Goal: Task Accomplishment & Management: Use online tool/utility

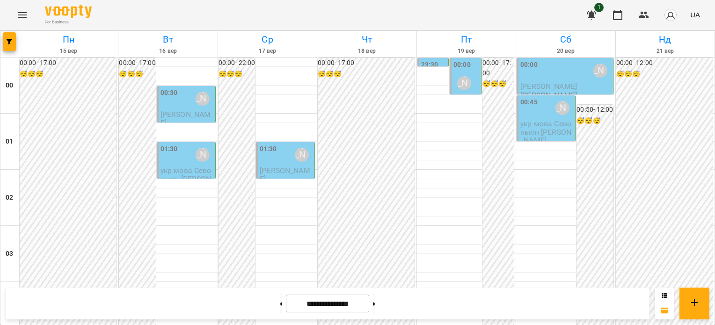
scroll to position [1029, 0]
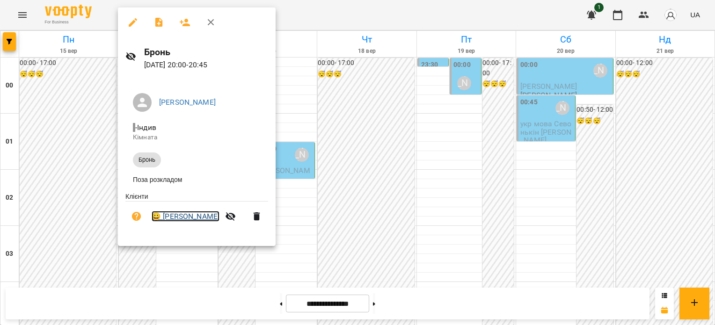
click at [192, 218] on link "😀 П’[PERSON_NAME]" at bounding box center [186, 216] width 68 height 11
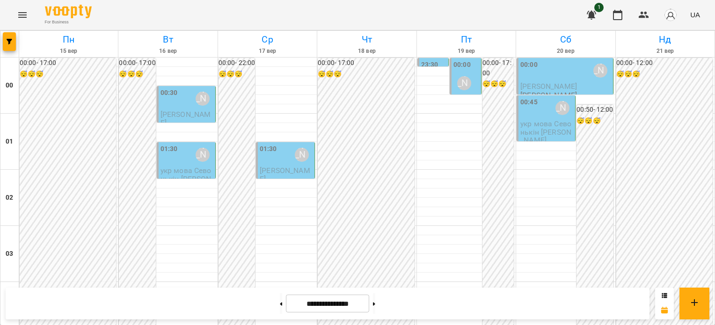
scroll to position [889, 0]
click at [25, 13] on icon "Menu" at bounding box center [22, 15] width 8 height 6
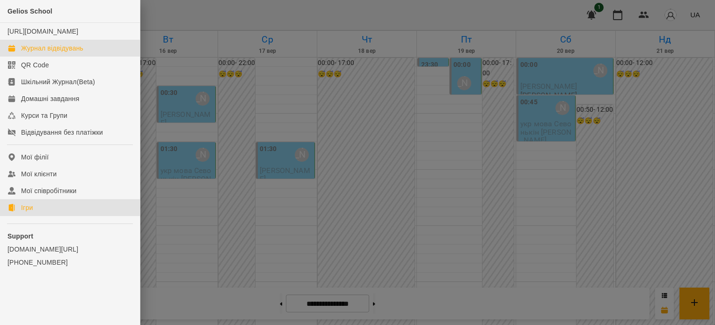
click at [48, 215] on link "Ігри" at bounding box center [70, 207] width 140 height 17
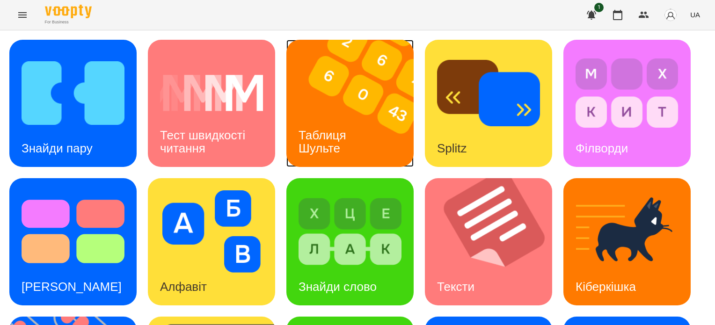
click at [352, 125] on div "Таблиця Шульте" at bounding box center [323, 142] width 75 height 50
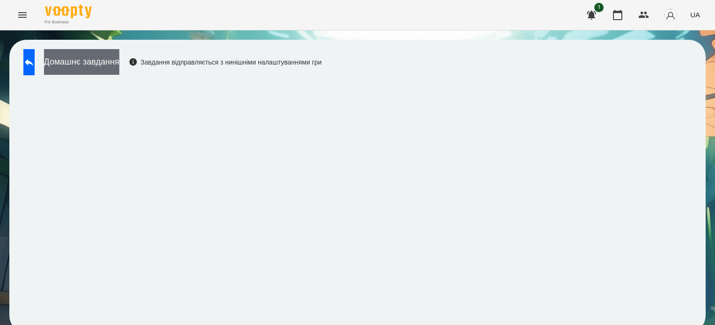
click at [119, 71] on button "Домашнє завдання" at bounding box center [81, 62] width 75 height 26
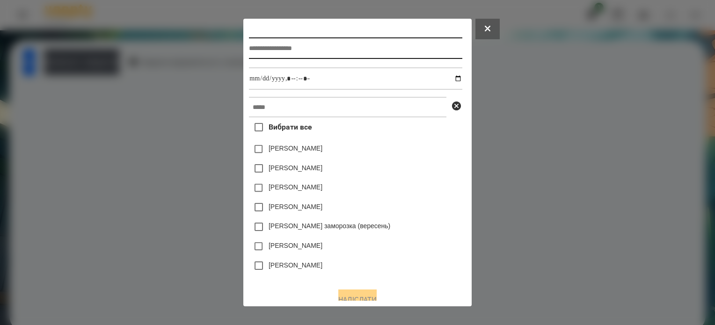
click at [253, 46] on input "text" at bounding box center [355, 48] width 213 height 22
type input "**********"
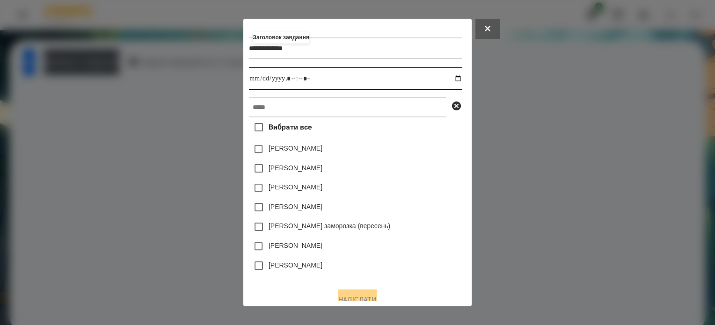
click at [460, 80] on input "datetime-local" at bounding box center [355, 78] width 213 height 22
click at [289, 76] on input "datetime-local" at bounding box center [355, 78] width 213 height 22
click at [290, 83] on input "datetime-local" at bounding box center [355, 78] width 213 height 22
type input "**********"
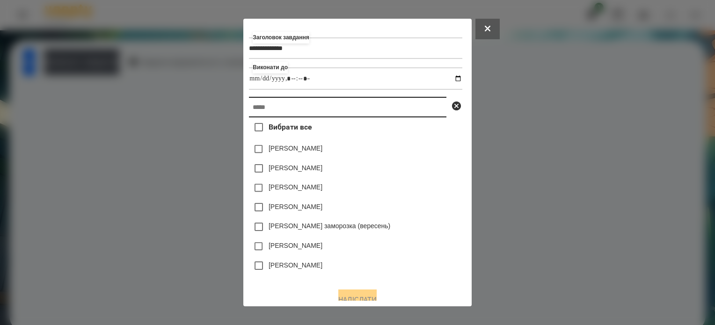
click at [288, 102] on input "text" at bounding box center [347, 107] width 197 height 21
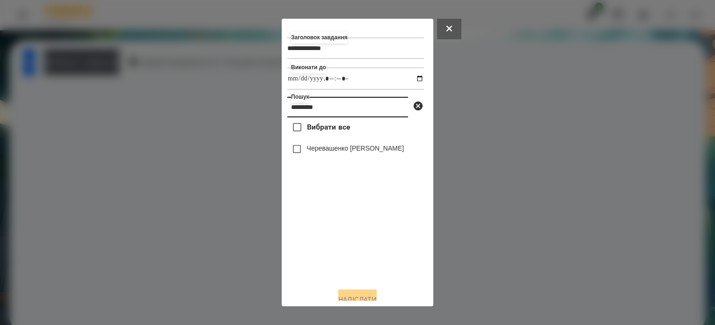
type input "*********"
click at [360, 298] on button "Надіслати" at bounding box center [357, 300] width 38 height 21
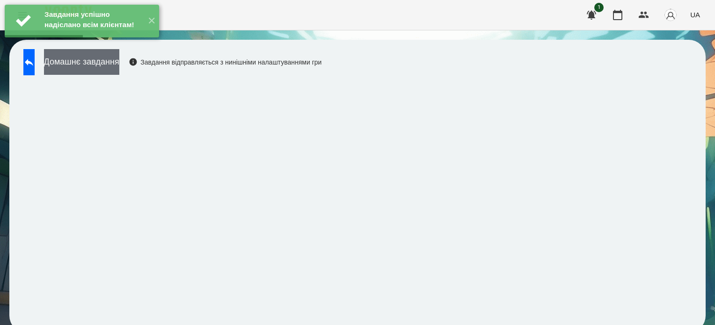
click at [119, 69] on button "Домашнє завдання" at bounding box center [81, 62] width 75 height 26
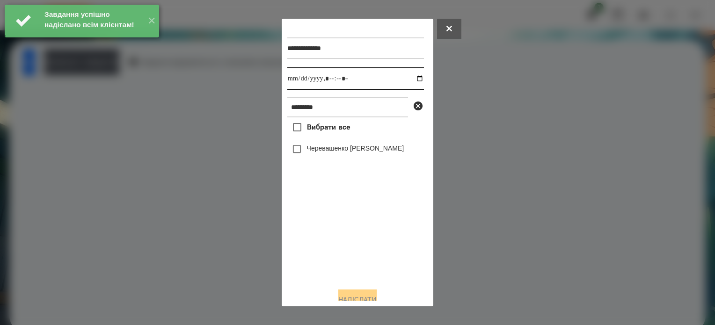
click at [409, 79] on input "datetime-local" at bounding box center [355, 78] width 137 height 22
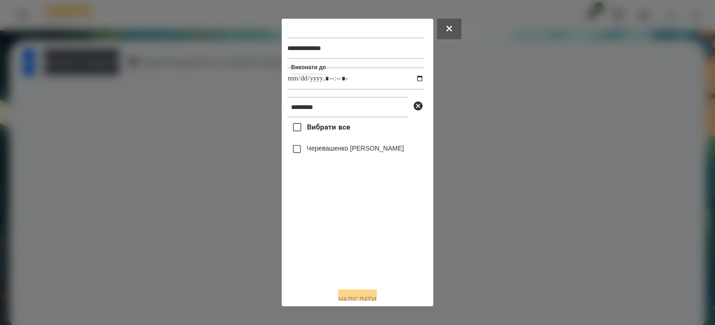
type input "**********"
drag, startPoint x: 312, startPoint y: 260, endPoint x: 306, endPoint y: 164, distance: 95.7
click at [313, 254] on div "Вибрати все Черевашенко Макар" at bounding box center [355, 198] width 137 height 163
click at [363, 296] on button "Надіслати" at bounding box center [357, 300] width 38 height 21
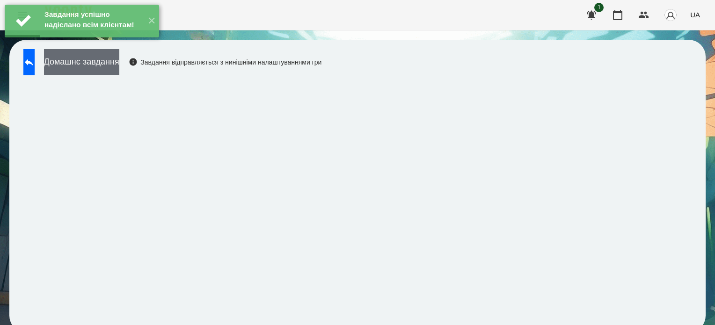
click at [99, 66] on button "Домашнє завдання" at bounding box center [81, 62] width 75 height 26
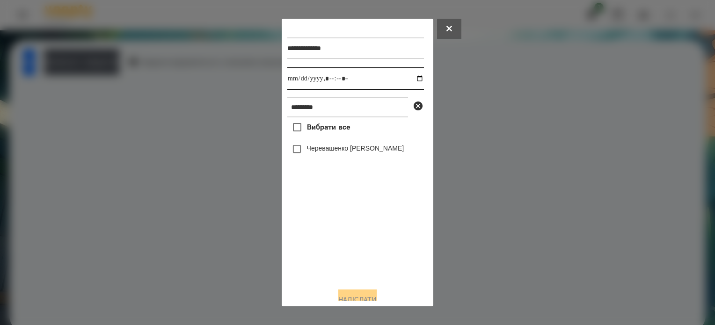
click at [411, 78] on input "datetime-local" at bounding box center [355, 78] width 137 height 22
type input "**********"
drag, startPoint x: 325, startPoint y: 242, endPoint x: 325, endPoint y: 232, distance: 9.4
click at [326, 242] on div "Вибрати все Черевашенко Макар" at bounding box center [355, 198] width 137 height 163
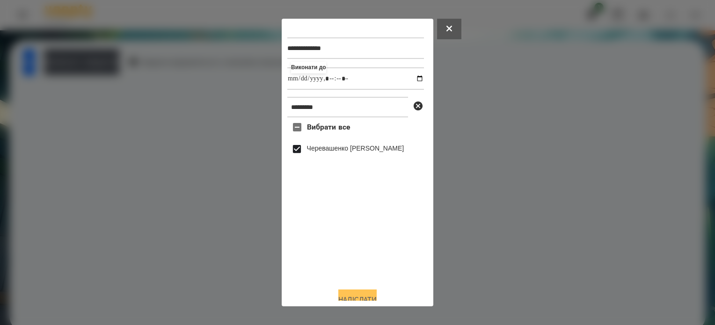
click at [360, 295] on button "Надіслати" at bounding box center [357, 300] width 38 height 21
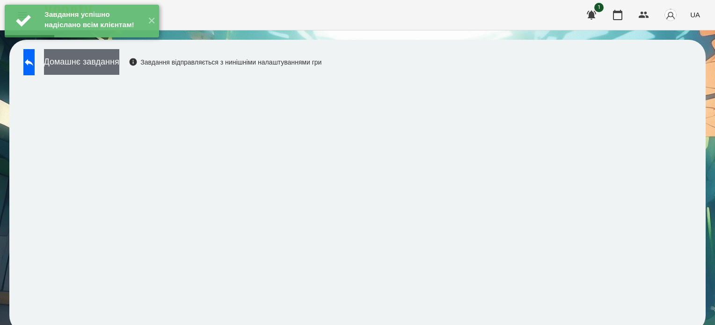
click at [113, 59] on button "Домашнє завдання" at bounding box center [81, 62] width 75 height 26
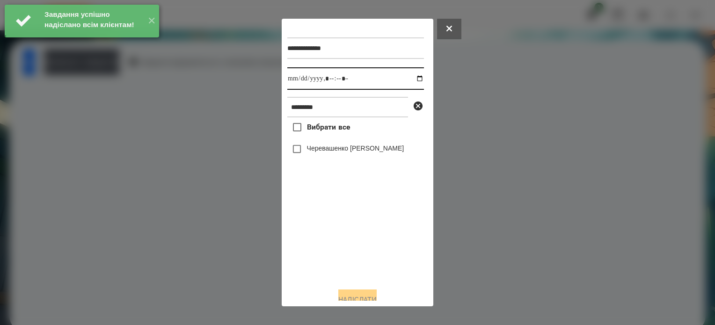
click at [408, 80] on input "datetime-local" at bounding box center [355, 78] width 137 height 22
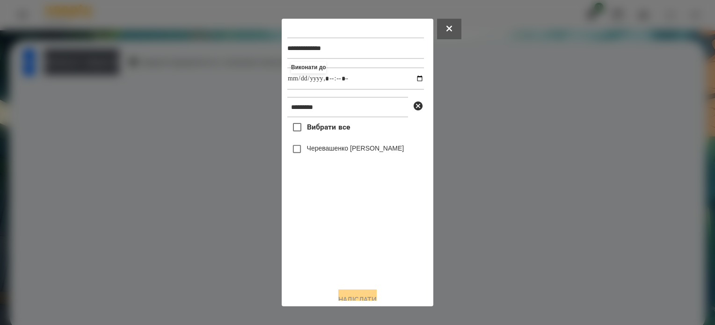
type input "**********"
click at [341, 245] on div "Вибрати все Черевашенко Макар" at bounding box center [355, 198] width 137 height 163
click at [373, 299] on button "Надіслати" at bounding box center [357, 300] width 38 height 21
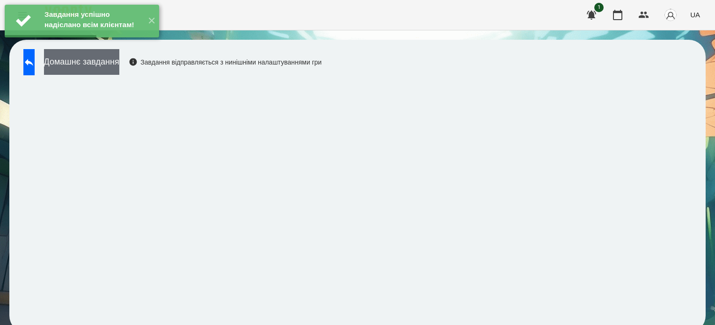
click at [119, 63] on button "Домашнє завдання" at bounding box center [81, 62] width 75 height 26
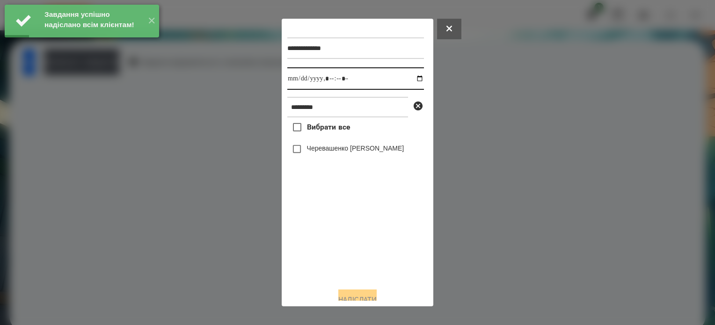
click at [410, 80] on input "datetime-local" at bounding box center [355, 78] width 137 height 22
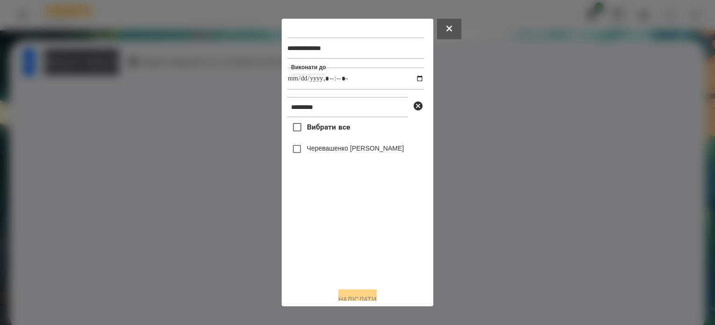
type input "**********"
drag, startPoint x: 348, startPoint y: 272, endPoint x: 348, endPoint y: 263, distance: 8.9
click at [348, 270] on div "Вибрати все Черевашенко Макар" at bounding box center [355, 198] width 137 height 163
click at [357, 295] on button "Надіслати" at bounding box center [357, 300] width 38 height 21
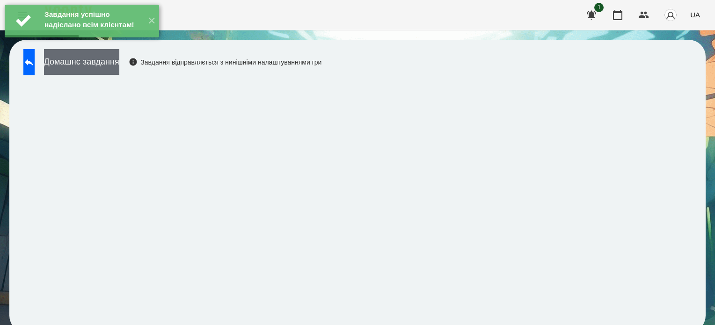
click at [119, 65] on button "Домашнє завдання" at bounding box center [81, 62] width 75 height 26
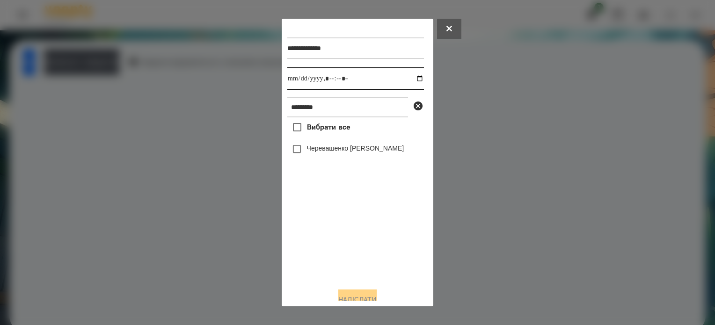
click at [412, 79] on input "datetime-local" at bounding box center [355, 78] width 137 height 22
type input "**********"
click at [361, 243] on div "Вибрати все Черевашенко Макар" at bounding box center [355, 198] width 137 height 163
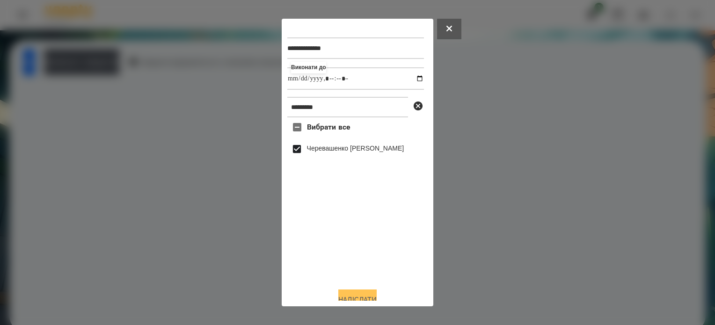
click at [352, 299] on button "Надіслати" at bounding box center [357, 300] width 38 height 21
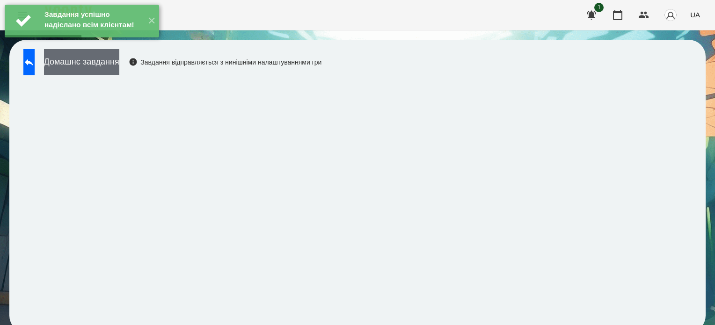
click at [119, 62] on button "Домашнє завдання" at bounding box center [81, 62] width 75 height 26
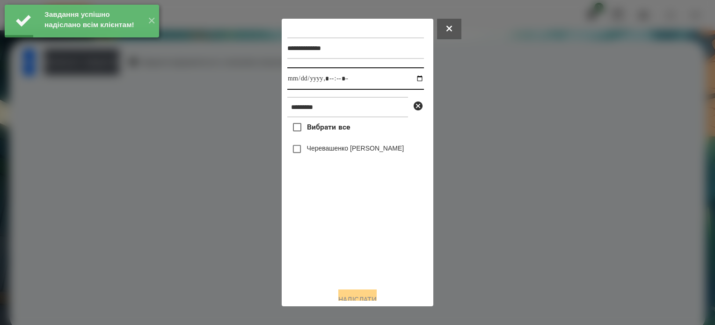
click at [412, 78] on input "datetime-local" at bounding box center [355, 78] width 137 height 22
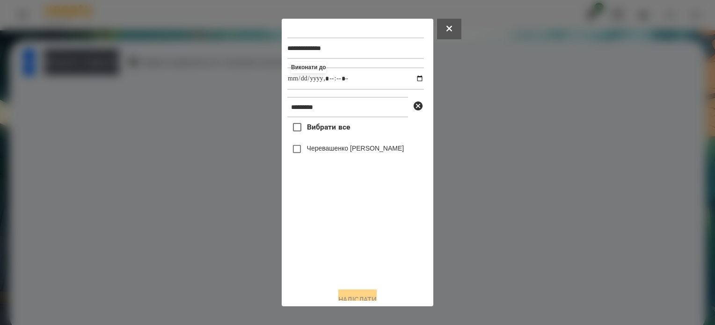
type input "**********"
click at [339, 241] on div "Вибрати все Черевашенко Макар" at bounding box center [355, 198] width 137 height 163
click at [373, 296] on button "Надіслати" at bounding box center [357, 300] width 38 height 21
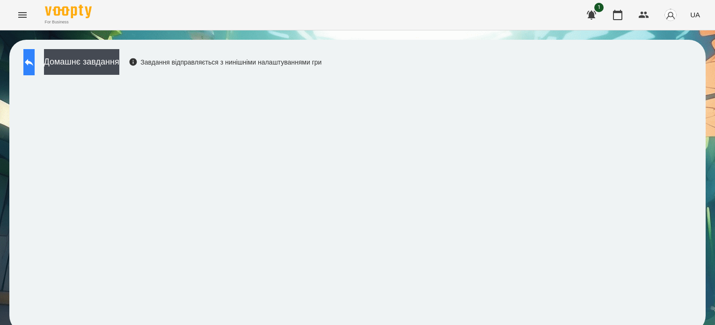
click at [35, 66] on icon at bounding box center [28, 62] width 11 height 11
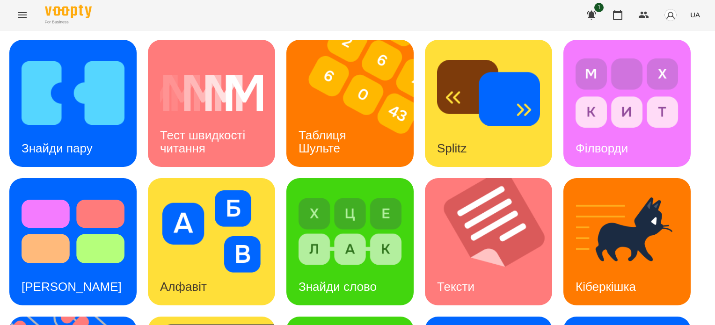
scroll to position [140, 0]
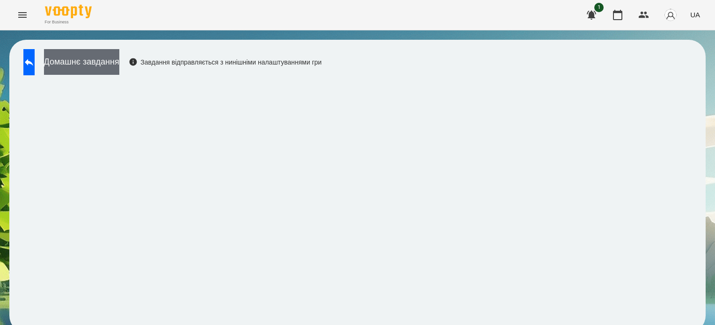
click at [119, 62] on button "Домашнє завдання" at bounding box center [81, 62] width 75 height 26
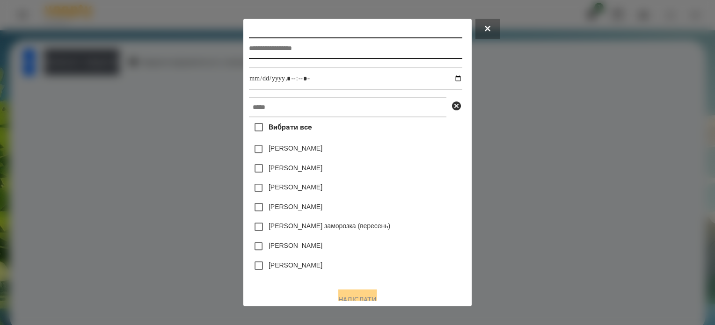
click at [249, 52] on input "text" at bounding box center [355, 48] width 213 height 22
type input "**********"
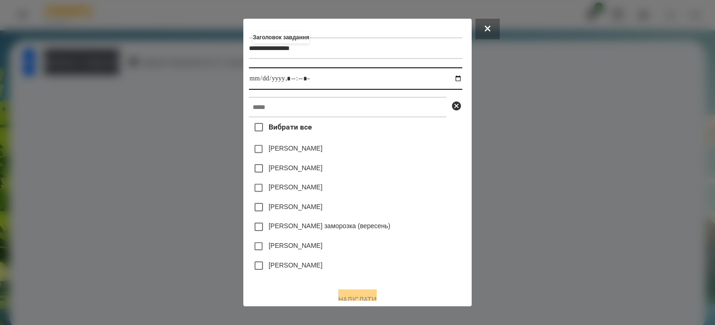
click at [461, 76] on input "datetime-local" at bounding box center [355, 78] width 213 height 22
click at [292, 76] on input "datetime-local" at bounding box center [355, 78] width 213 height 22
type input "**********"
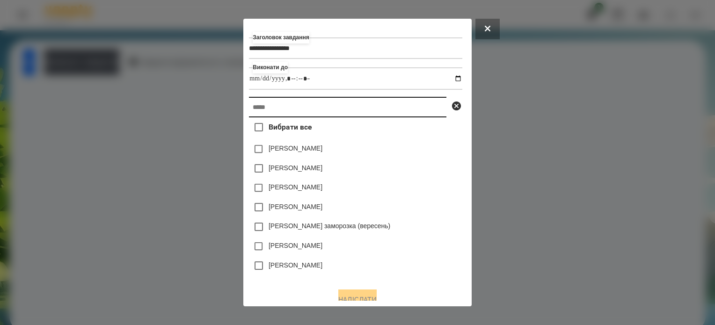
click at [301, 106] on input "text" at bounding box center [347, 107] width 197 height 21
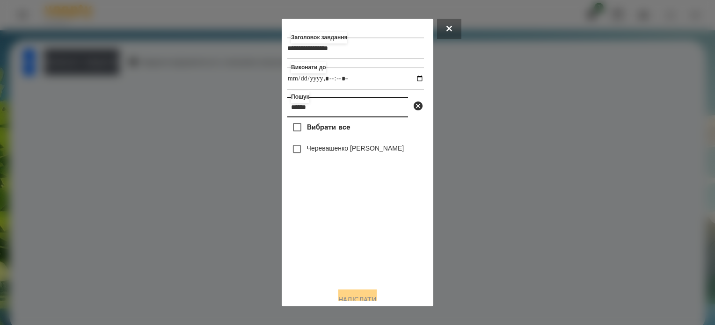
type input "******"
click at [352, 294] on button "Надіслати" at bounding box center [357, 300] width 38 height 21
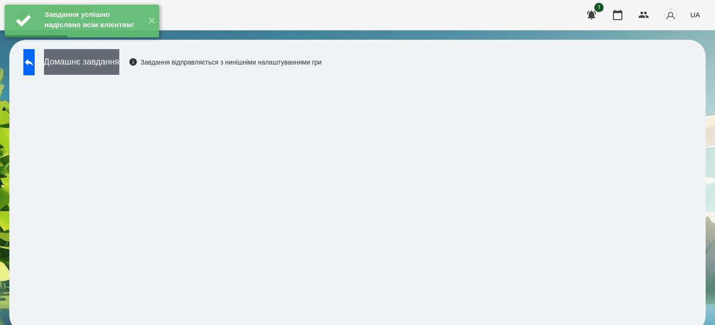
click at [118, 61] on button "Домашнє завдання" at bounding box center [81, 62] width 75 height 26
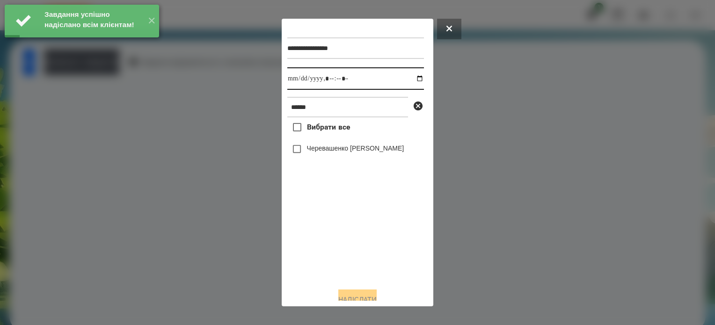
click at [409, 78] on input "datetime-local" at bounding box center [355, 78] width 137 height 22
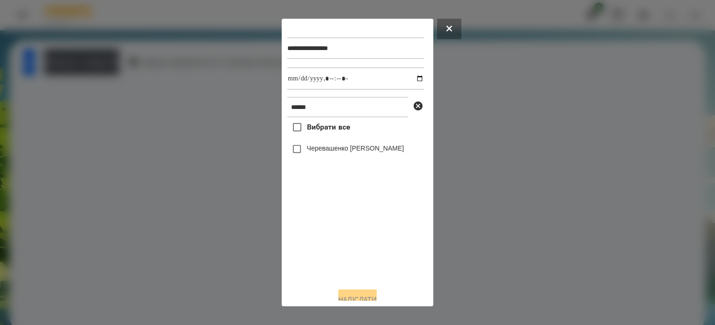
click at [325, 272] on div "Вибрати все Черевашенко Макар" at bounding box center [355, 198] width 137 height 163
click at [408, 73] on input "datetime-local" at bounding box center [355, 78] width 137 height 22
click at [340, 76] on input "datetime-local" at bounding box center [355, 78] width 137 height 22
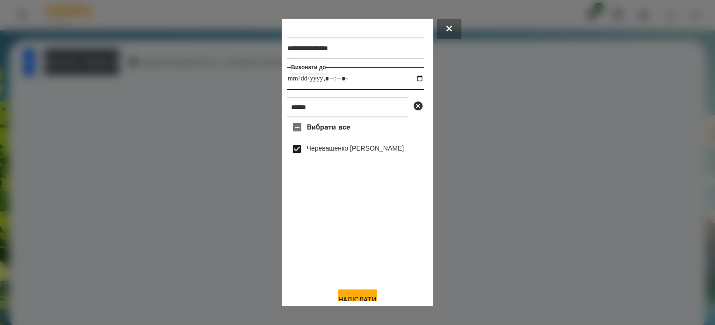
click at [410, 77] on input "datetime-local" at bounding box center [355, 78] width 137 height 22
type input "**********"
click at [343, 248] on div "Вибрати все Черевашенко Макар" at bounding box center [355, 198] width 137 height 163
click at [369, 295] on button "Надіслати" at bounding box center [357, 300] width 38 height 21
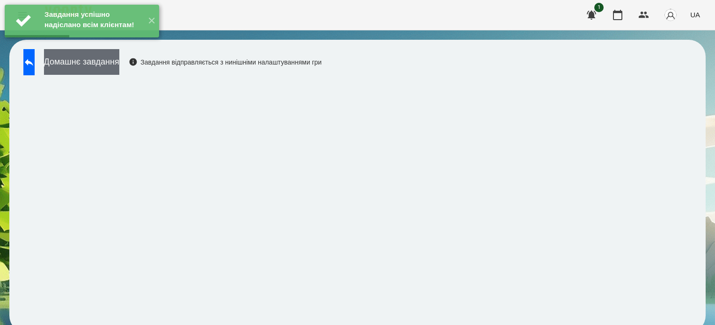
click at [119, 59] on button "Домашнє завдання" at bounding box center [81, 62] width 75 height 26
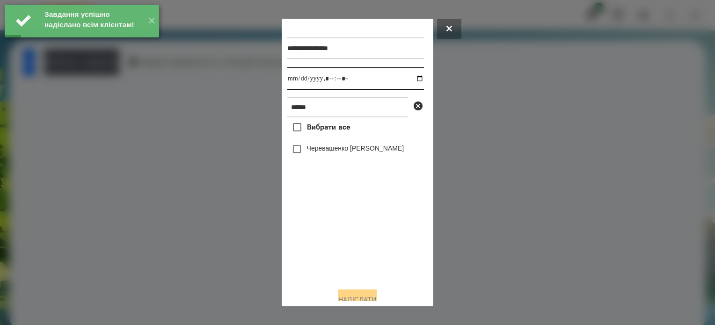
click at [412, 77] on input "datetime-local" at bounding box center [355, 78] width 137 height 22
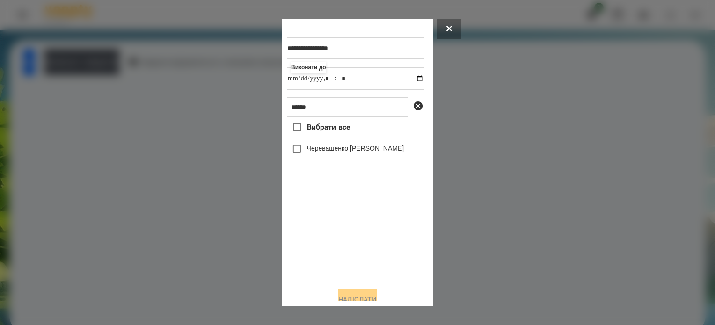
type input "**********"
click at [331, 242] on div "Вибрати все Черевашенко Макар" at bounding box center [355, 198] width 137 height 163
click at [372, 296] on button "Надіслати" at bounding box center [357, 300] width 38 height 21
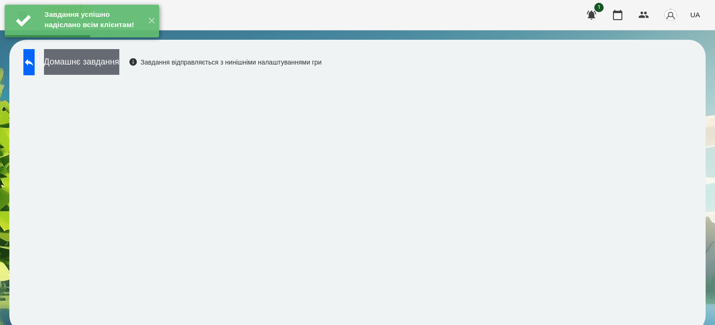
click at [119, 62] on button "Домашнє завдання" at bounding box center [81, 62] width 75 height 26
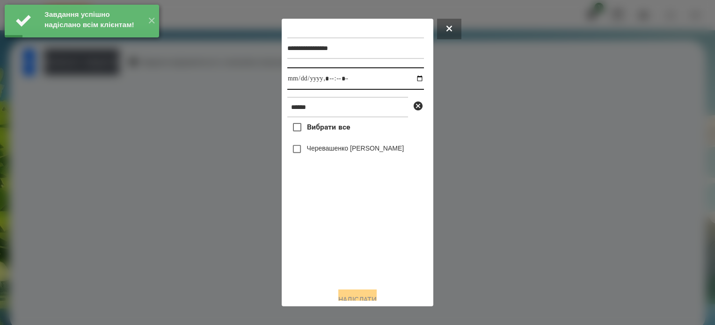
click at [407, 79] on input "datetime-local" at bounding box center [355, 78] width 137 height 22
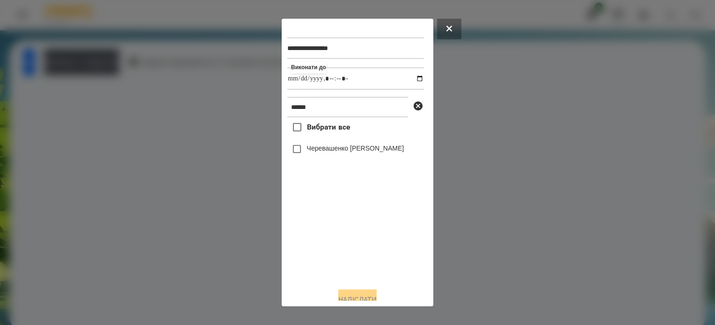
type input "**********"
drag, startPoint x: 352, startPoint y: 279, endPoint x: 346, endPoint y: 252, distance: 27.2
click at [352, 274] on div "Вибрати все Черевашенко Макар" at bounding box center [355, 198] width 137 height 163
click at [367, 295] on button "Надіслати" at bounding box center [357, 300] width 38 height 21
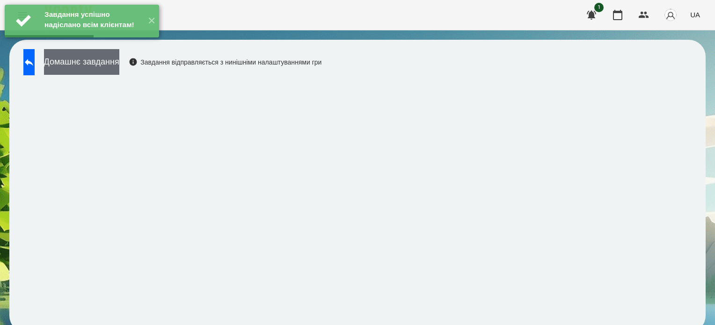
click at [100, 64] on button "Домашнє завдання" at bounding box center [81, 62] width 75 height 26
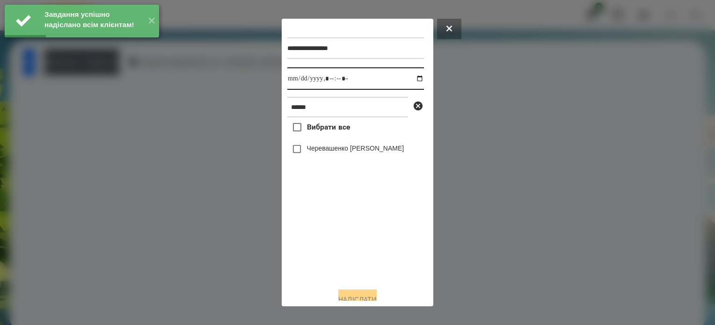
click at [413, 78] on input "datetime-local" at bounding box center [355, 78] width 137 height 22
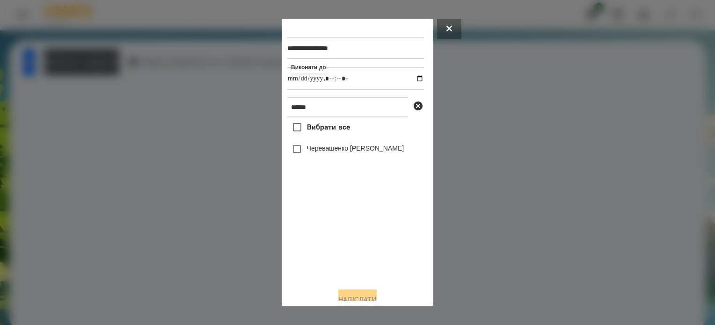
type input "**********"
click at [346, 289] on div "**********" at bounding box center [357, 162] width 140 height 276
click at [363, 297] on button "Надіслати" at bounding box center [357, 300] width 38 height 21
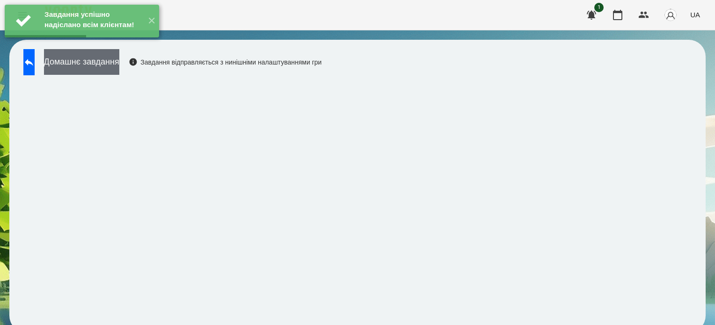
click at [119, 61] on button "Домашнє завдання" at bounding box center [81, 62] width 75 height 26
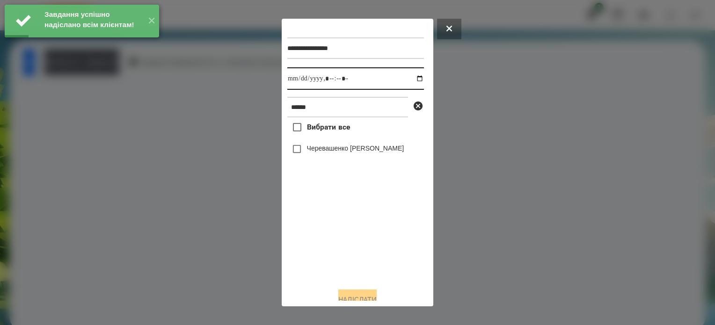
click at [413, 78] on input "datetime-local" at bounding box center [355, 78] width 137 height 22
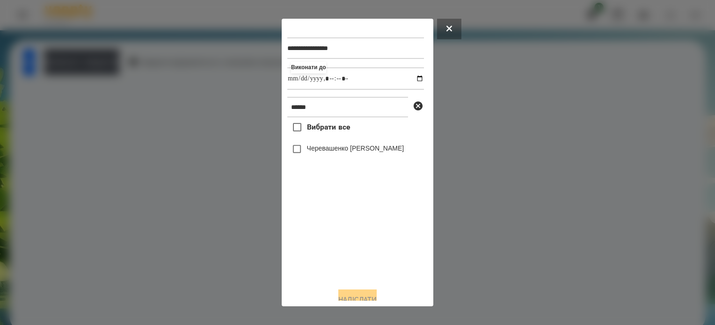
type input "**********"
drag, startPoint x: 357, startPoint y: 239, endPoint x: 345, endPoint y: 205, distance: 35.8
click at [357, 239] on div "Вибрати все Черевашенко Макар" at bounding box center [355, 198] width 137 height 163
click at [366, 293] on button "Надіслати" at bounding box center [357, 300] width 38 height 21
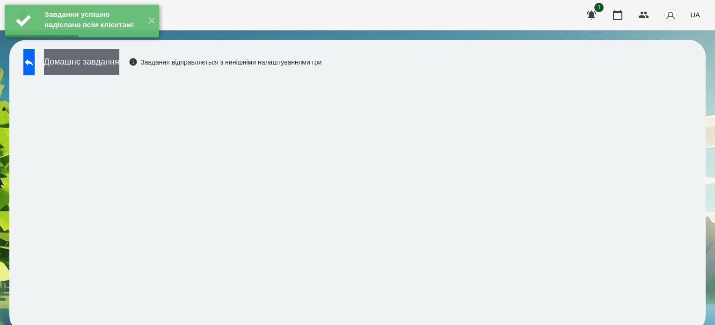
click at [109, 58] on button "Домашнє завдання" at bounding box center [81, 62] width 75 height 26
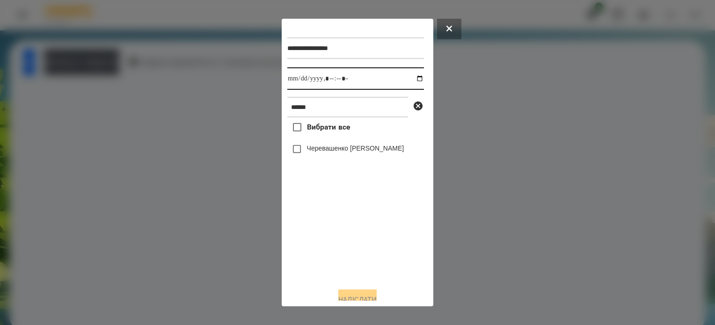
click at [413, 78] on input "datetime-local" at bounding box center [355, 78] width 137 height 22
type input "**********"
drag, startPoint x: 318, startPoint y: 277, endPoint x: 320, endPoint y: 246, distance: 31.4
click at [319, 273] on div "Вибрати все Черевашенко Макар" at bounding box center [355, 198] width 137 height 163
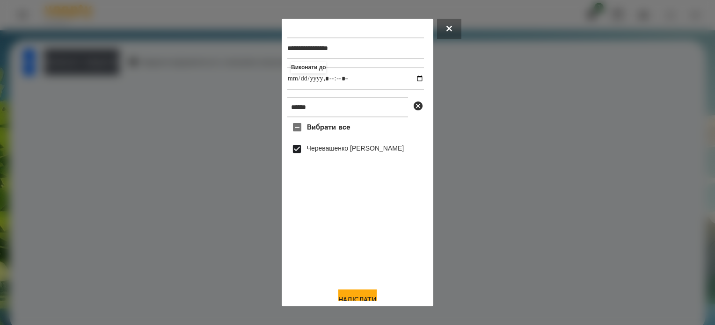
click at [358, 289] on div "**********" at bounding box center [357, 162] width 140 height 276
click at [363, 297] on button "Надіслати" at bounding box center [357, 300] width 38 height 21
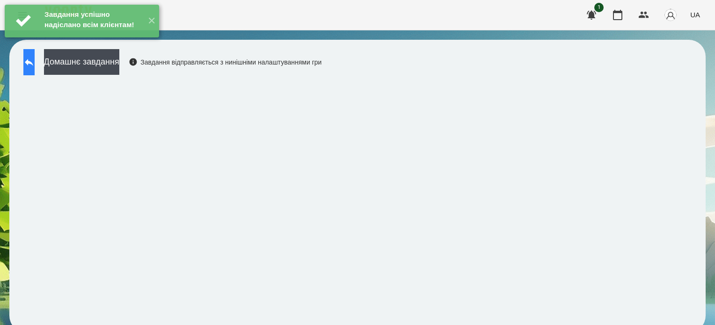
click at [35, 67] on button at bounding box center [28, 62] width 11 height 26
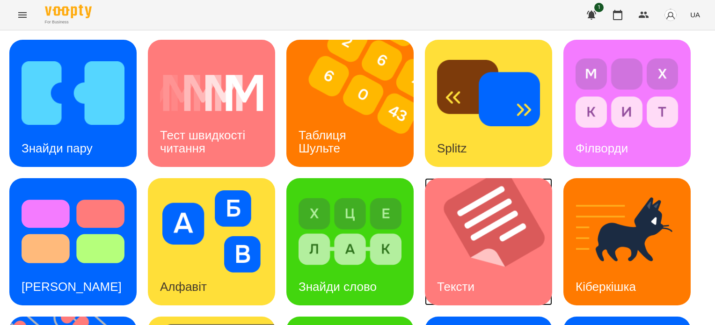
click at [458, 261] on img at bounding box center [494, 241] width 139 height 127
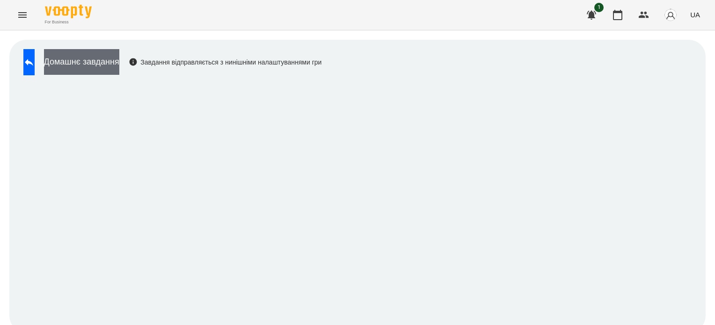
click at [119, 61] on button "Домашнє завдання" at bounding box center [81, 62] width 75 height 26
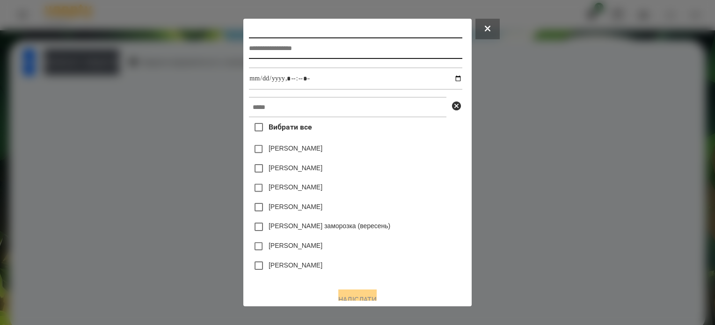
click at [275, 51] on input "text" at bounding box center [355, 48] width 213 height 22
type input "******"
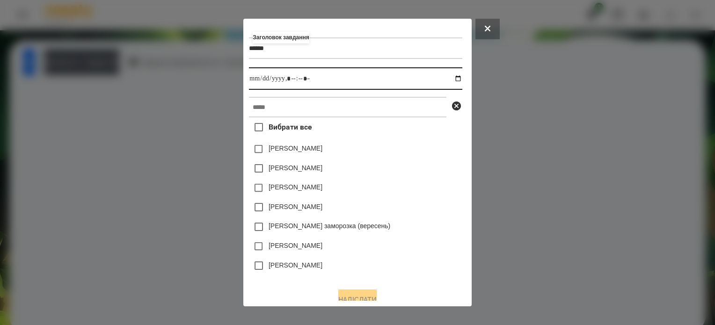
click at [458, 81] on input "datetime-local" at bounding box center [355, 78] width 213 height 22
click at [291, 80] on input "datetime-local" at bounding box center [355, 78] width 213 height 22
type input "**********"
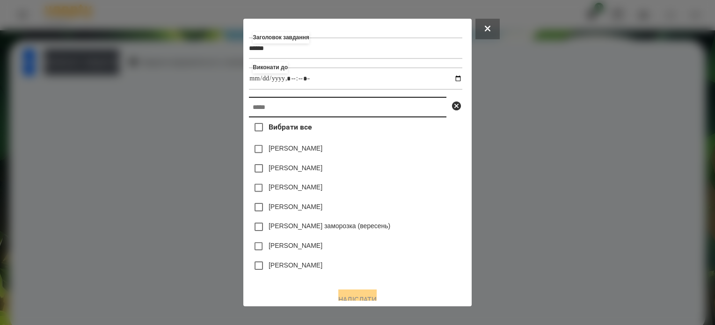
click at [288, 106] on input "text" at bounding box center [347, 107] width 197 height 21
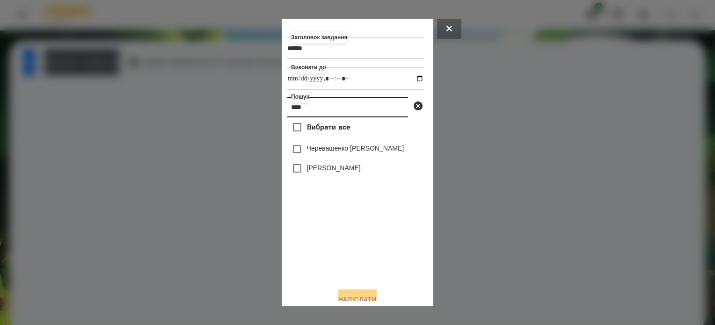
type input "****"
click at [361, 297] on button "Надіслати" at bounding box center [357, 300] width 38 height 21
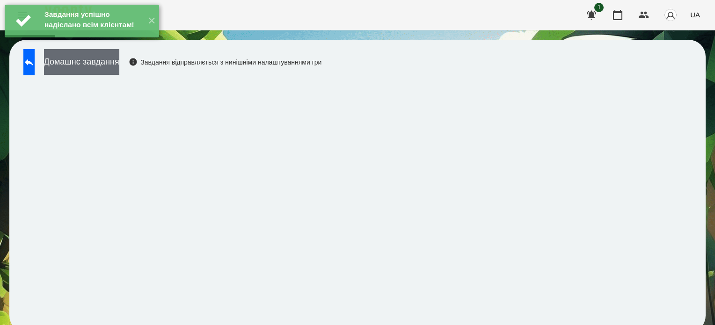
click at [119, 65] on button "Домашнє завдання" at bounding box center [81, 62] width 75 height 26
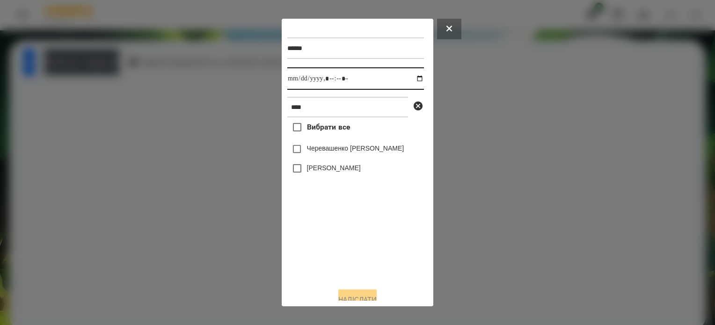
click at [337, 79] on input "datetime-local" at bounding box center [355, 78] width 137 height 22
click at [411, 78] on input "datetime-local" at bounding box center [355, 78] width 137 height 22
type input "**********"
drag, startPoint x: 356, startPoint y: 246, endPoint x: 350, endPoint y: 237, distance: 10.7
click at [356, 245] on div "Вибрати все Черевашенко Макар Остап Черемних" at bounding box center [355, 198] width 137 height 163
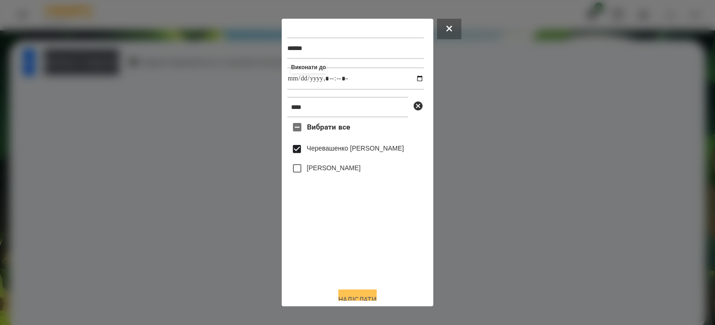
click at [357, 294] on button "Надіслати" at bounding box center [357, 300] width 38 height 21
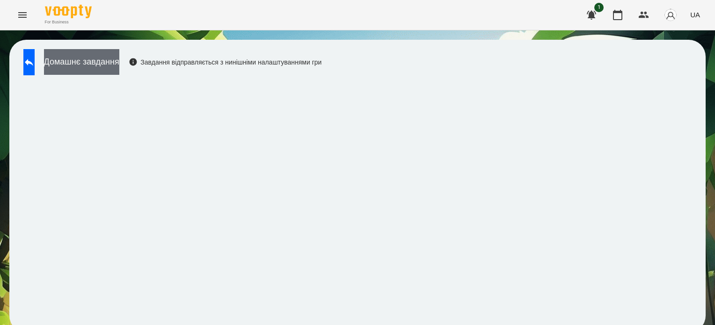
click at [119, 65] on button "Домашнє завдання" at bounding box center [81, 62] width 75 height 26
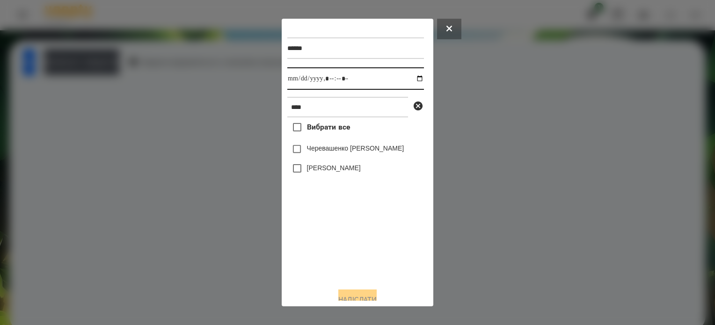
click at [412, 80] on input "datetime-local" at bounding box center [355, 78] width 137 height 22
type input "**********"
drag, startPoint x: 318, startPoint y: 234, endPoint x: 320, endPoint y: 218, distance: 15.6
click at [320, 232] on div "Вибрати все Черевашенко Макар Остап Черемних" at bounding box center [355, 198] width 137 height 163
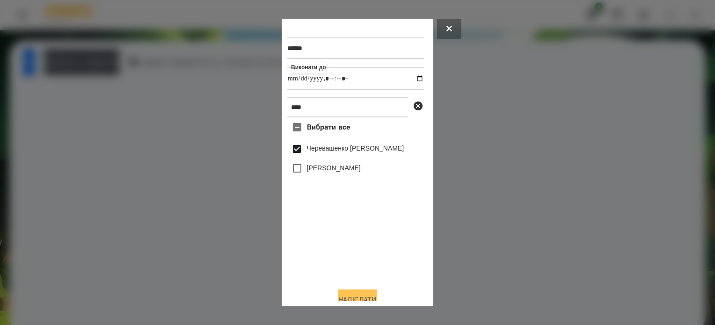
click at [376, 299] on button "Надіслати" at bounding box center [357, 300] width 38 height 21
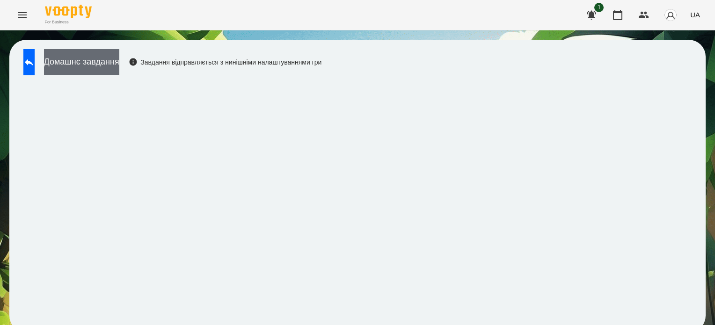
click at [119, 61] on button "Домашнє завдання" at bounding box center [81, 62] width 75 height 26
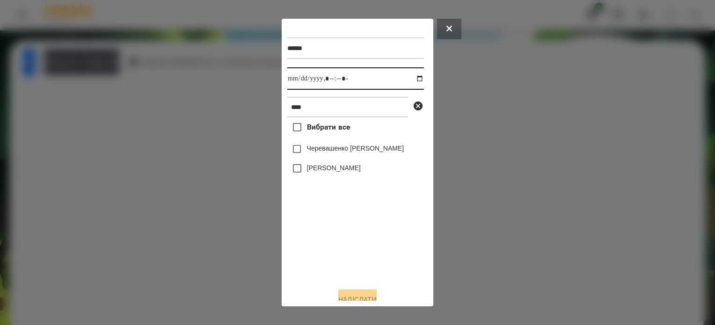
click at [411, 77] on input "datetime-local" at bounding box center [355, 78] width 137 height 22
type input "**********"
click at [336, 264] on div "Вибрати все Черевашенко Макар Остап Черемних" at bounding box center [355, 198] width 137 height 163
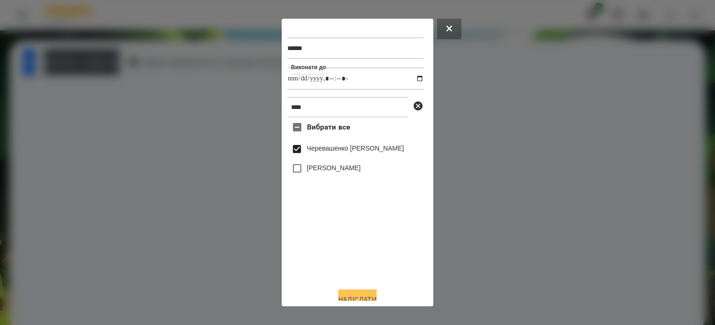
click at [357, 298] on button "Надіслати" at bounding box center [357, 300] width 38 height 21
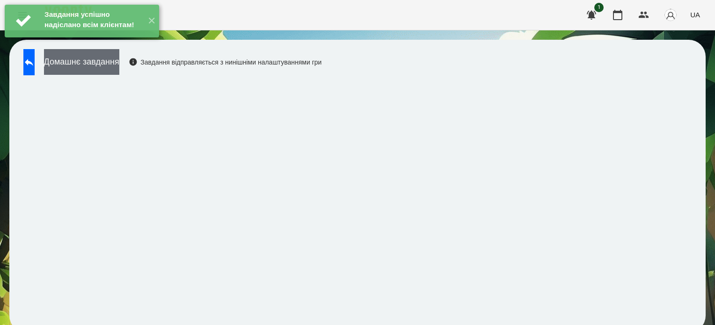
click at [119, 63] on button "Домашнє завдання" at bounding box center [81, 62] width 75 height 26
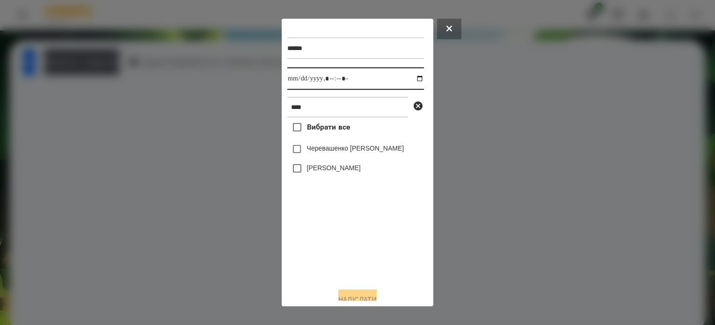
click at [410, 80] on input "datetime-local" at bounding box center [355, 78] width 137 height 22
type input "**********"
drag, startPoint x: 341, startPoint y: 280, endPoint x: 321, endPoint y: 220, distance: 63.2
click at [341, 276] on div "Вибрати все Черевашенко Макар Остап Черемних" at bounding box center [355, 198] width 137 height 163
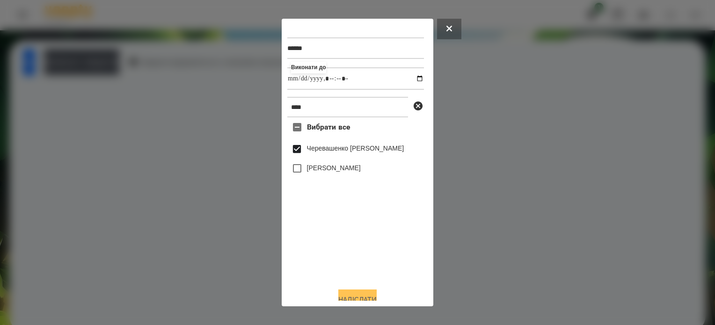
click at [361, 298] on button "Надіслати" at bounding box center [357, 300] width 38 height 21
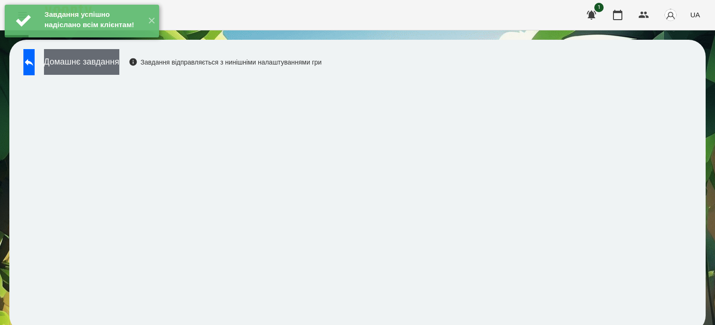
click at [119, 65] on button "Домашнє завдання" at bounding box center [81, 62] width 75 height 26
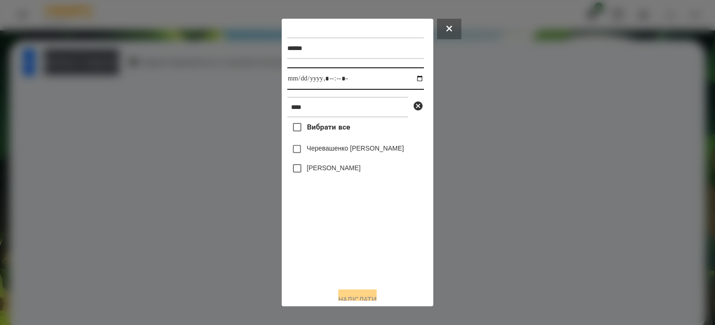
click at [411, 78] on input "datetime-local" at bounding box center [355, 78] width 137 height 22
type input "**********"
click at [349, 246] on div "Вибрати все Черевашенко Макар Остап Черемних" at bounding box center [355, 198] width 137 height 163
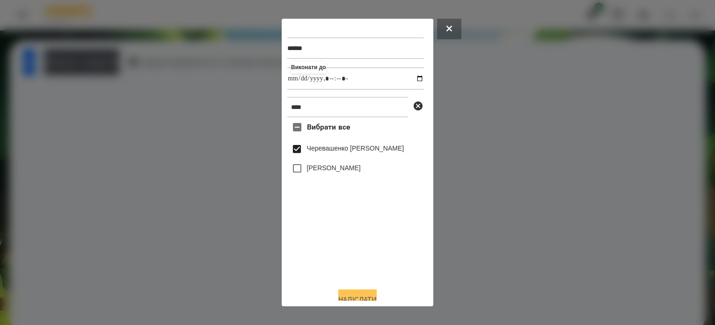
click at [353, 295] on button "Надіслати" at bounding box center [357, 300] width 38 height 21
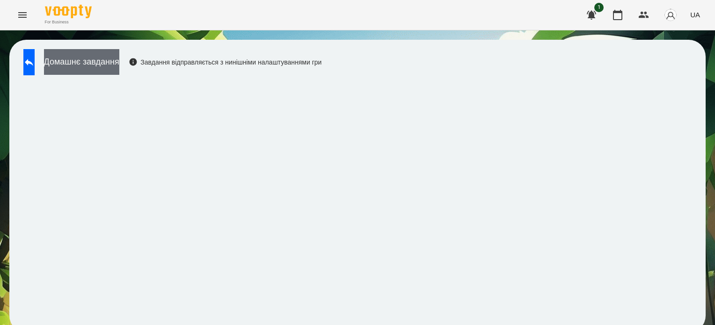
click at [119, 59] on button "Домашнє завдання" at bounding box center [81, 62] width 75 height 26
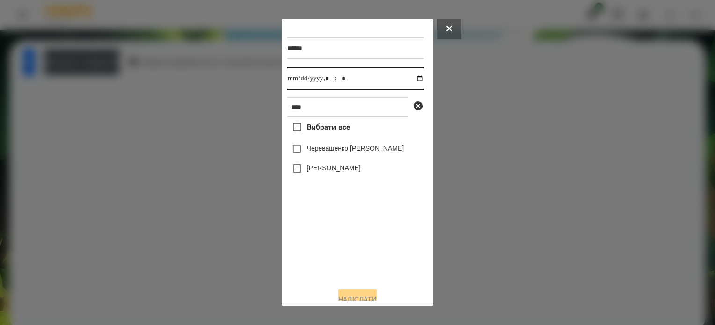
click at [410, 79] on input "datetime-local" at bounding box center [355, 78] width 137 height 22
type input "**********"
drag, startPoint x: 363, startPoint y: 264, endPoint x: 363, endPoint y: 244, distance: 19.6
click at [363, 252] on div "Вибрати все Черевашенко Макар Остап Черемних" at bounding box center [355, 198] width 137 height 163
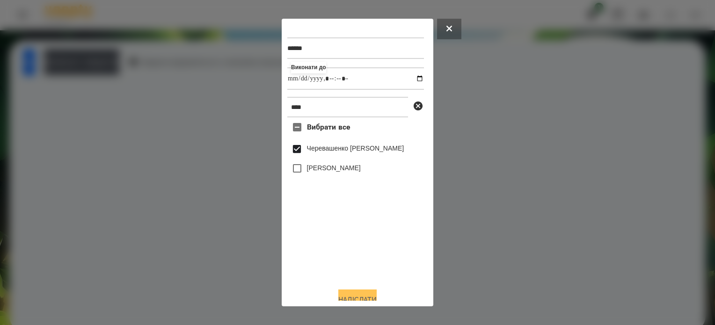
click at [376, 297] on button "Надіслати" at bounding box center [357, 300] width 38 height 21
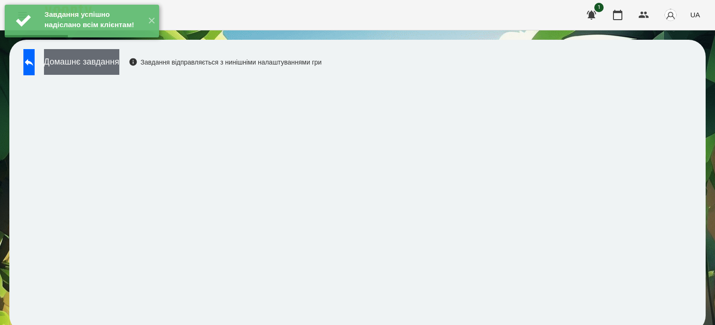
click at [118, 66] on button "Домашнє завдання" at bounding box center [81, 62] width 75 height 26
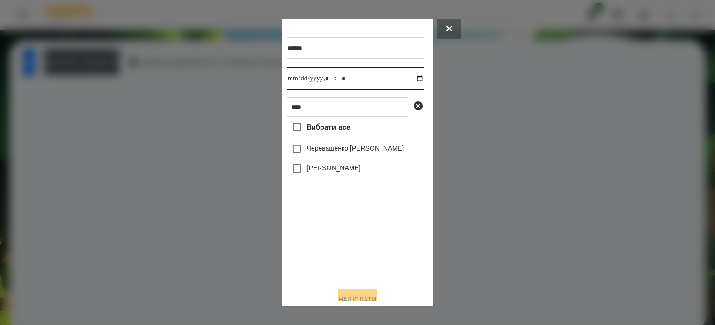
click at [410, 75] on input "datetime-local" at bounding box center [355, 78] width 137 height 22
type input "**********"
click at [346, 252] on div "Вибрати все Черевашенко Макар Остап Черемних" at bounding box center [355, 198] width 137 height 163
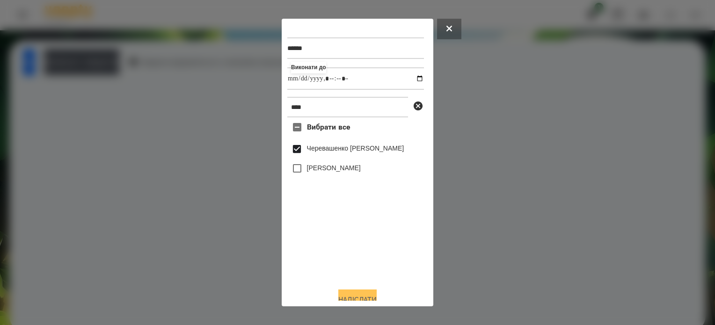
click at [365, 298] on button "Надіслати" at bounding box center [357, 300] width 38 height 21
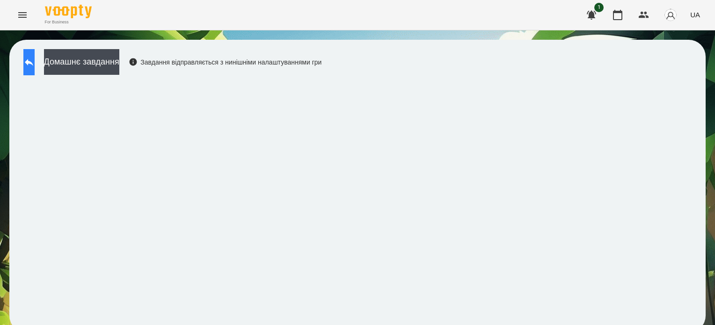
click at [33, 61] on icon at bounding box center [29, 62] width 8 height 7
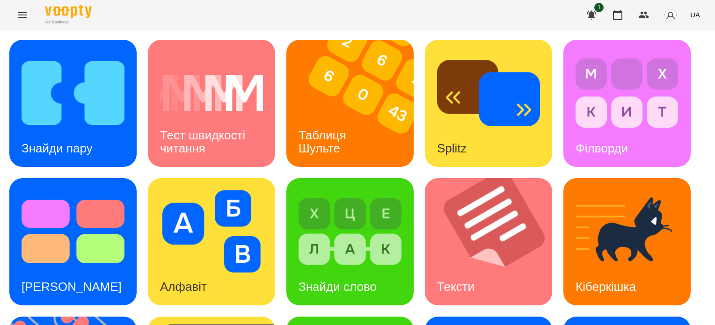
scroll to position [266, 0]
